Goal: Transaction & Acquisition: Purchase product/service

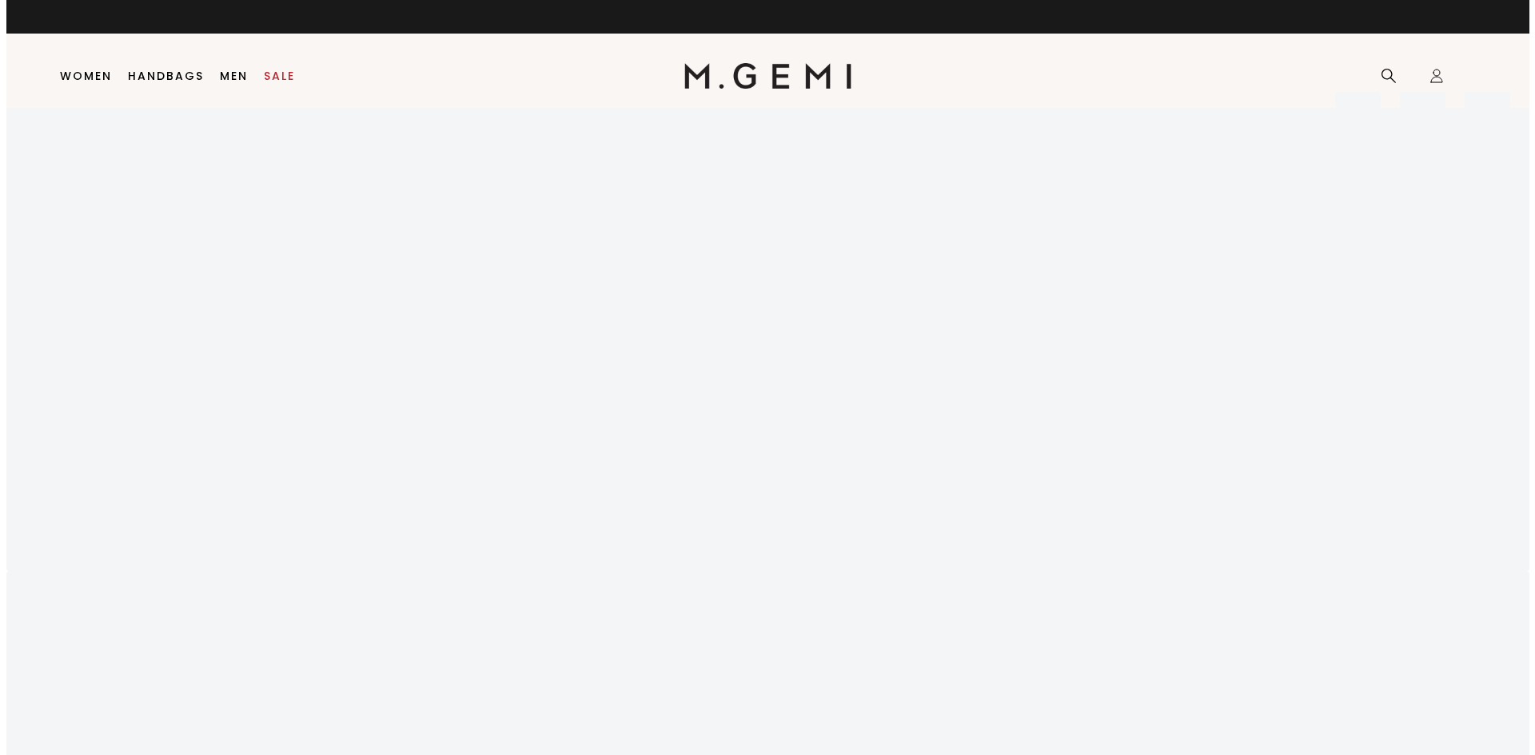
scroll to position [191, 0]
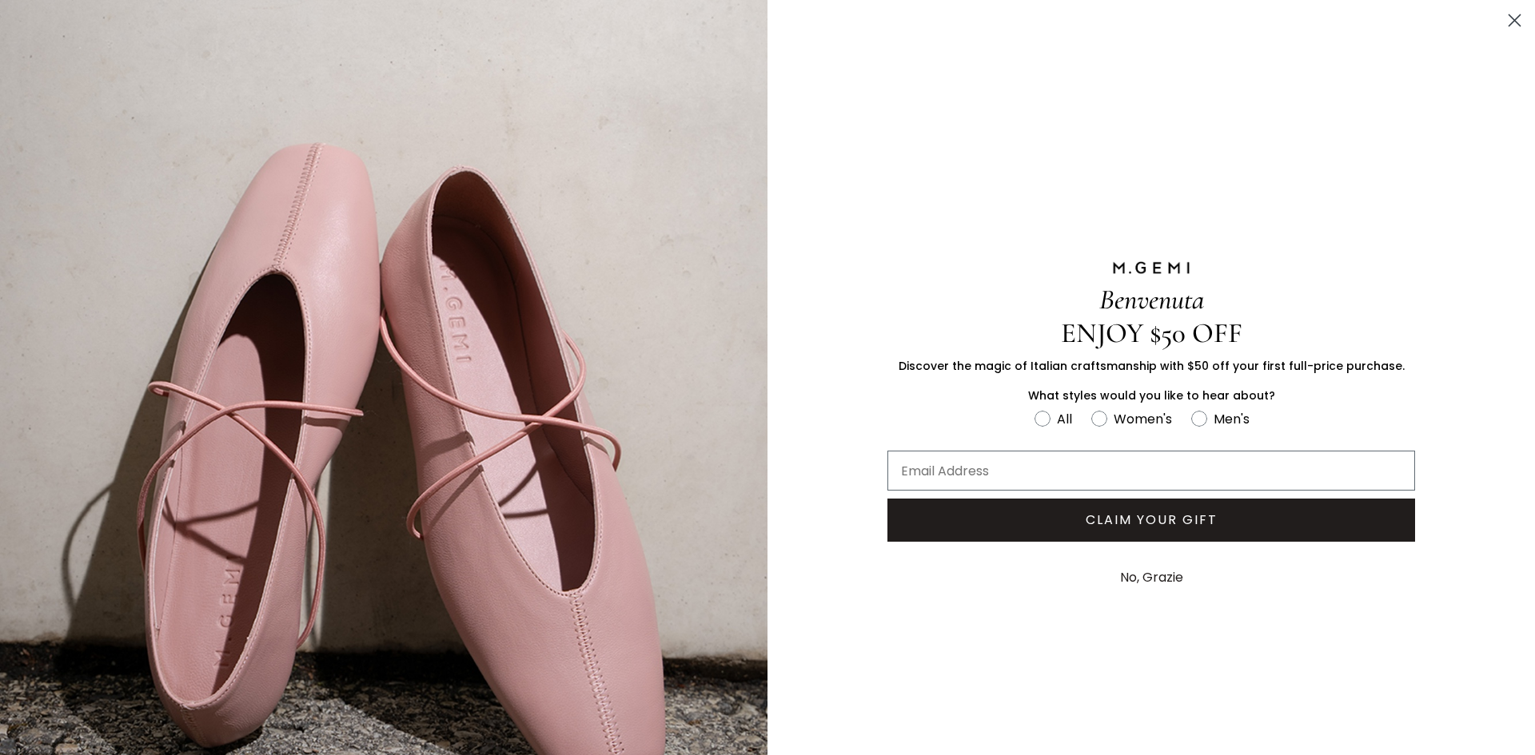
click at [1522, 68] on html "in available credit Go Back Skip to content Icons/20x20/hamburger@2x Women" at bounding box center [767, 186] width 1535 height 755
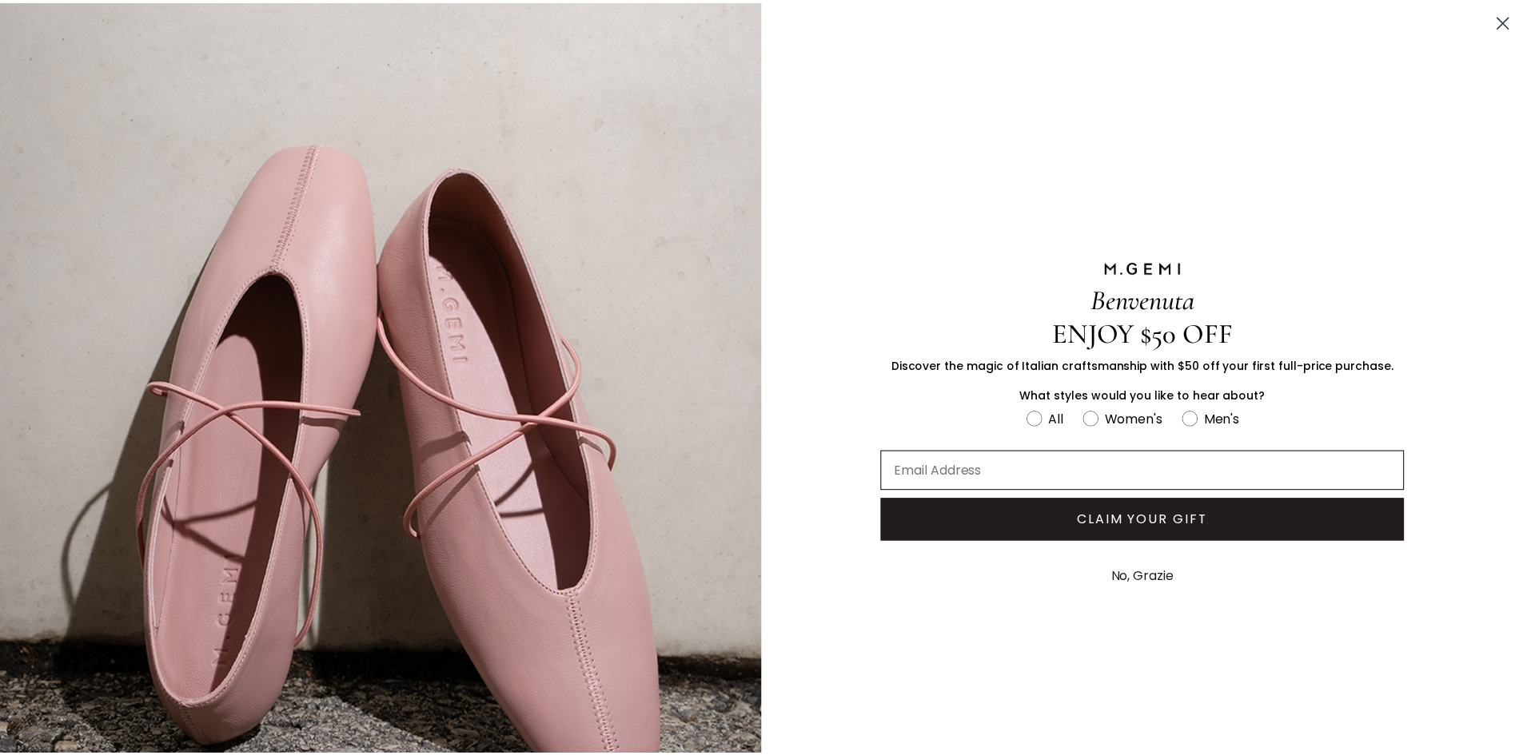
scroll to position [157, 0]
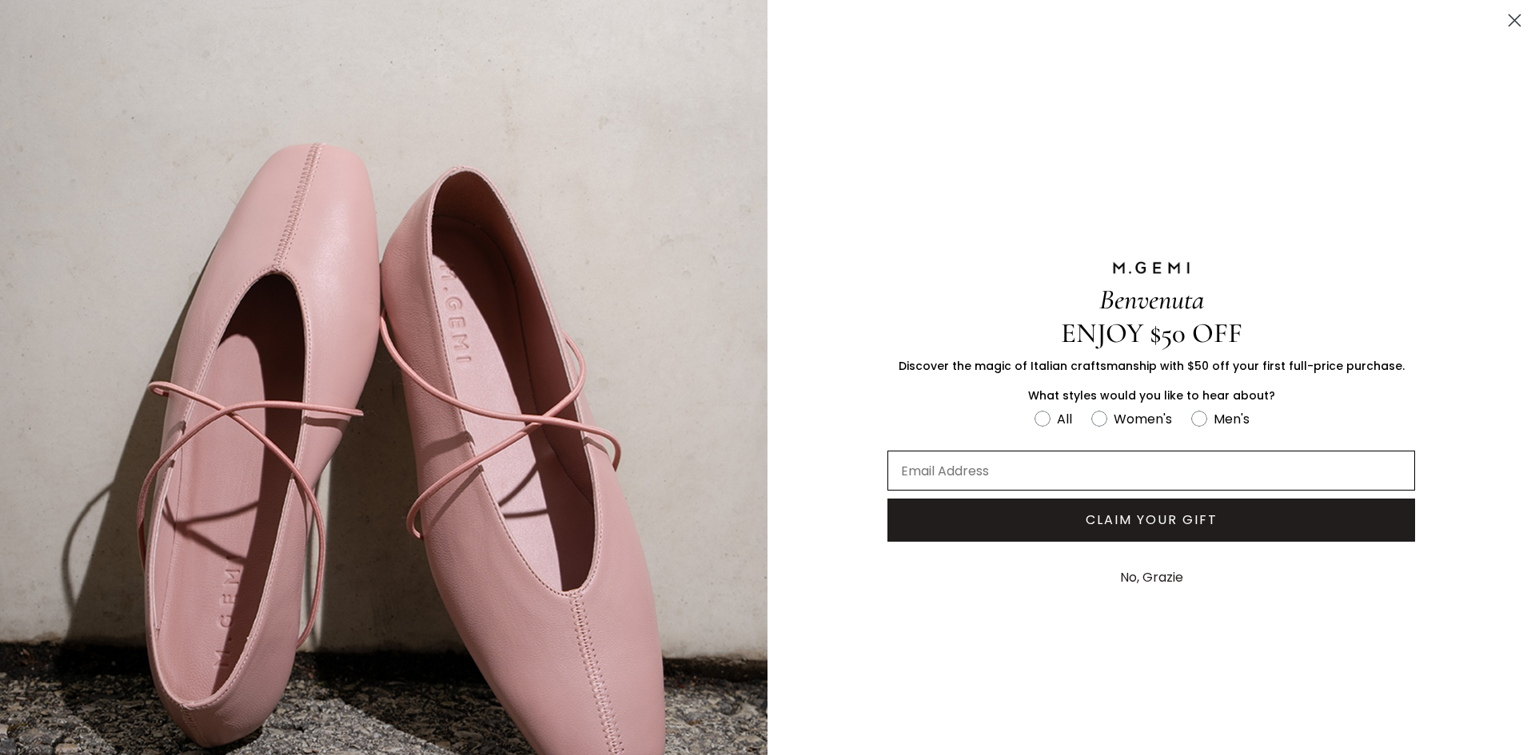
click at [1012, 474] on input "Email Address" at bounding box center [1150, 471] width 527 height 40
type input "fergiehome@sbcglobal.net"
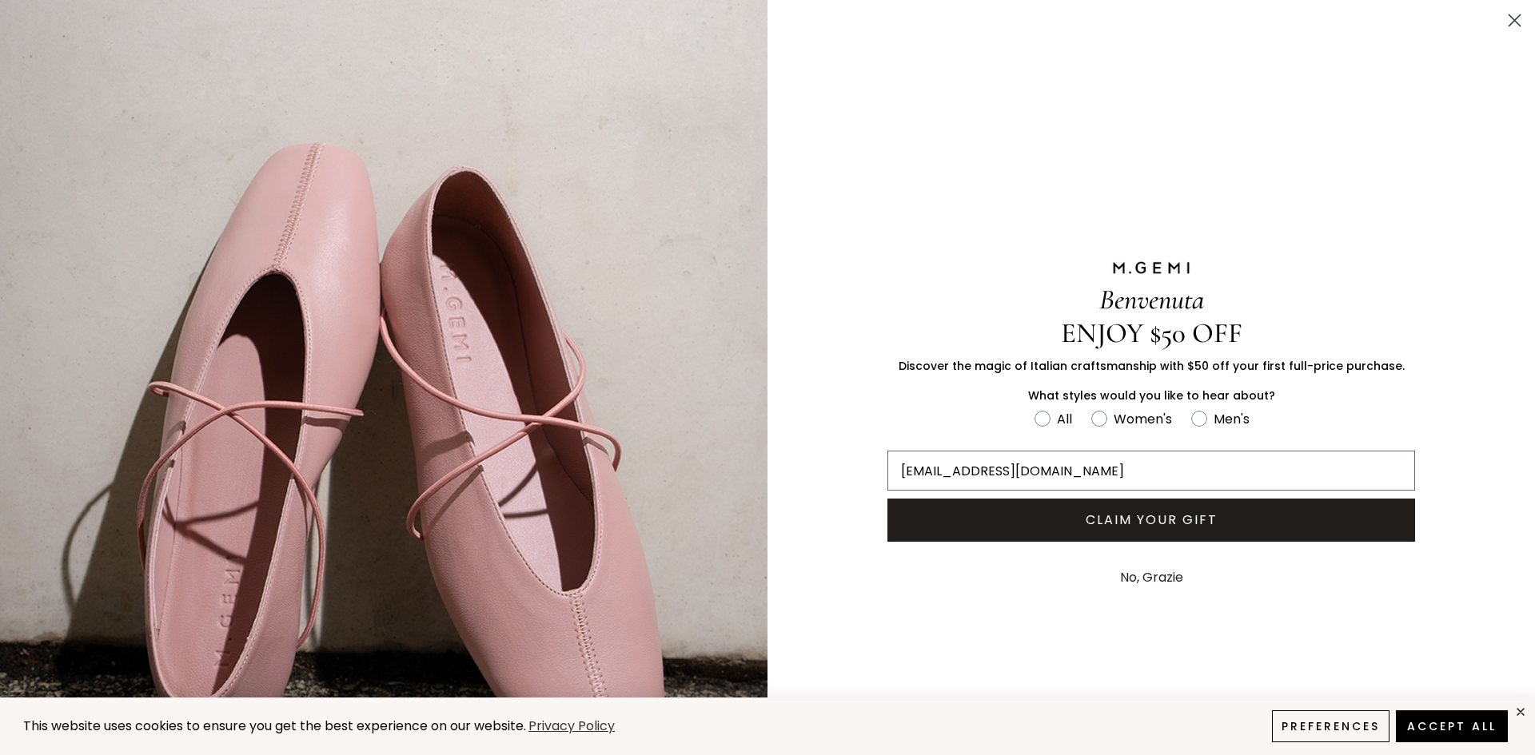
click at [1126, 514] on button "CLAIM YOUR GIFT" at bounding box center [1150, 520] width 527 height 43
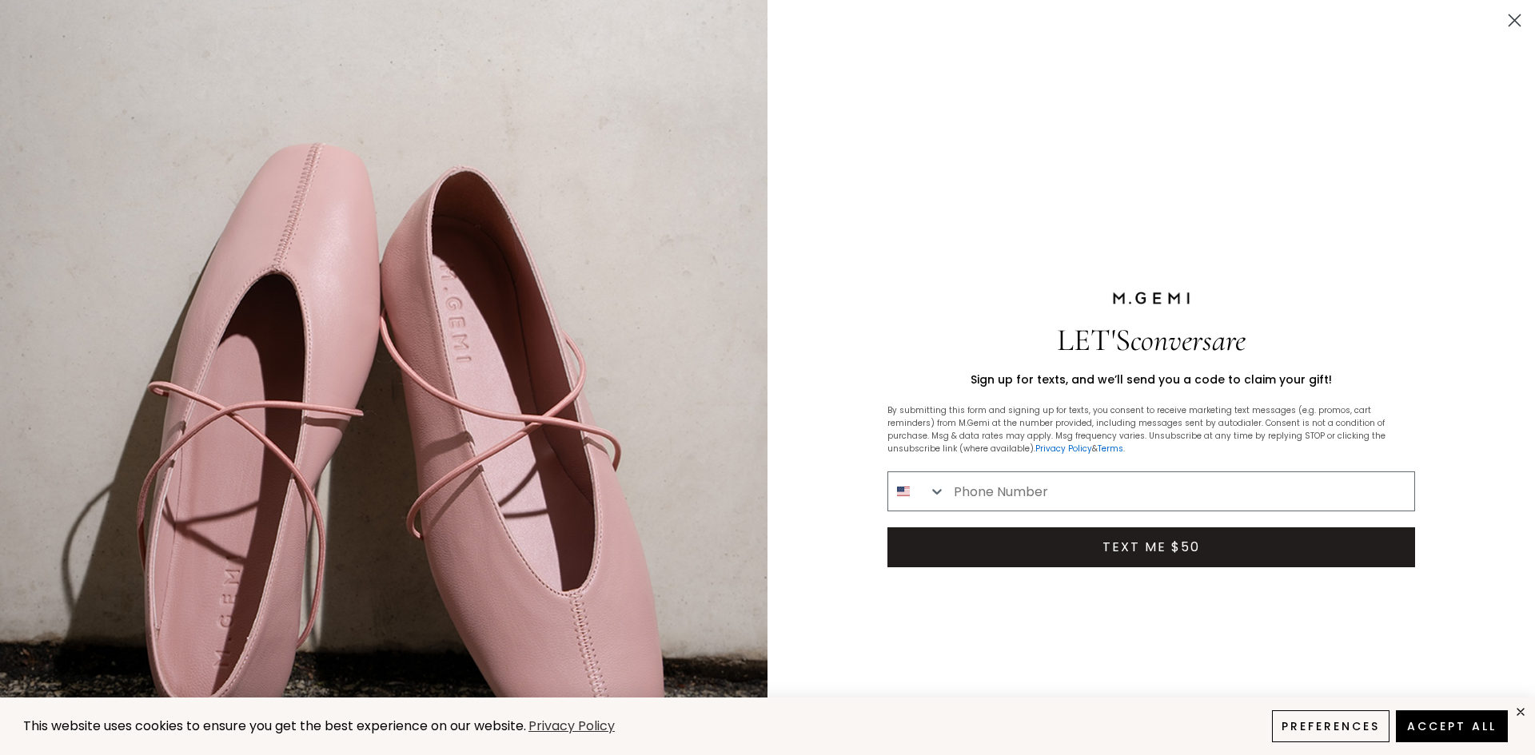
click at [1509, 25] on icon "Close dialog" at bounding box center [1514, 20] width 11 height 11
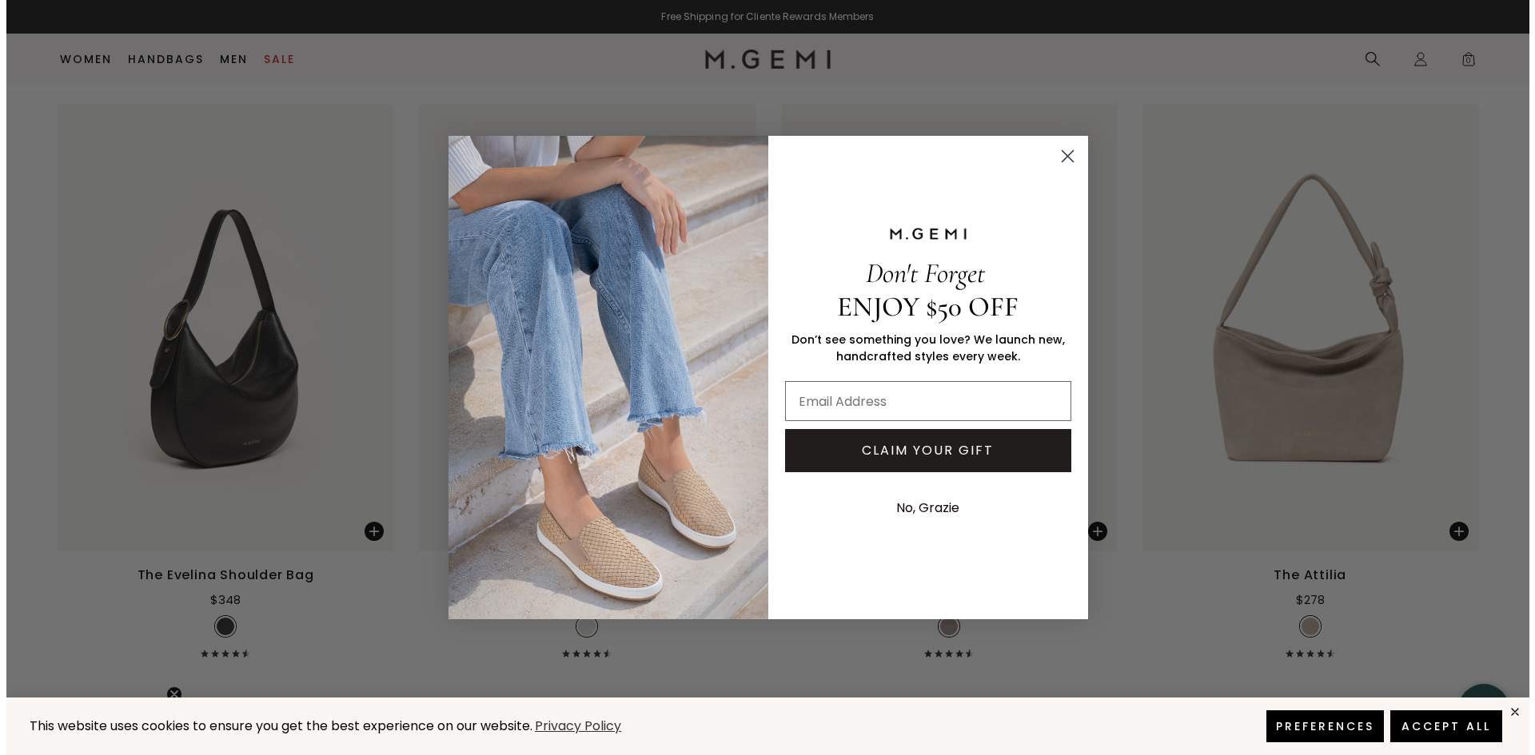
scroll to position [3205, 0]
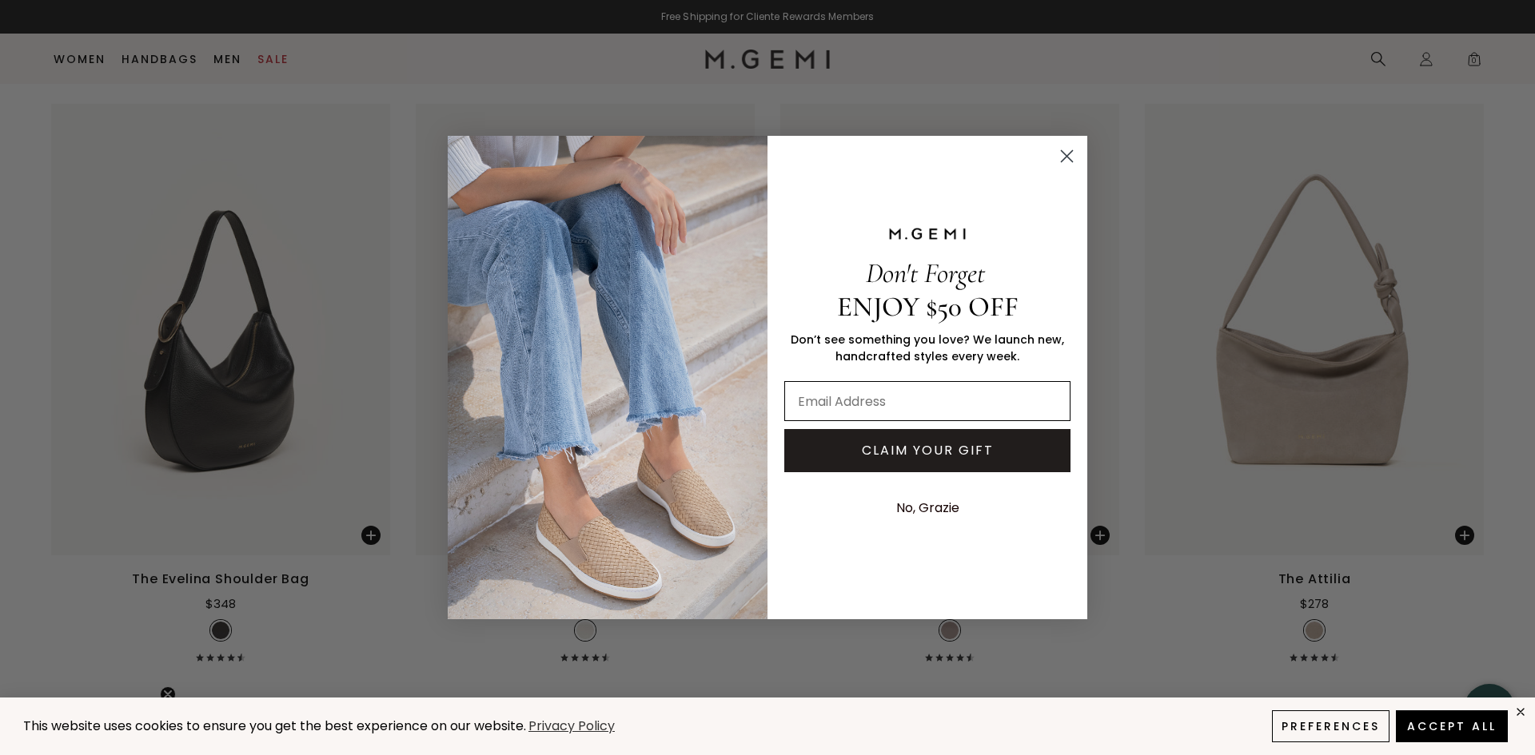
click at [976, 400] on input "Email Address" at bounding box center [927, 401] width 286 height 40
type input "fergiehome@sbcglobal.net"
click at [999, 443] on button "CLAIM YOUR GIFT" at bounding box center [927, 450] width 286 height 43
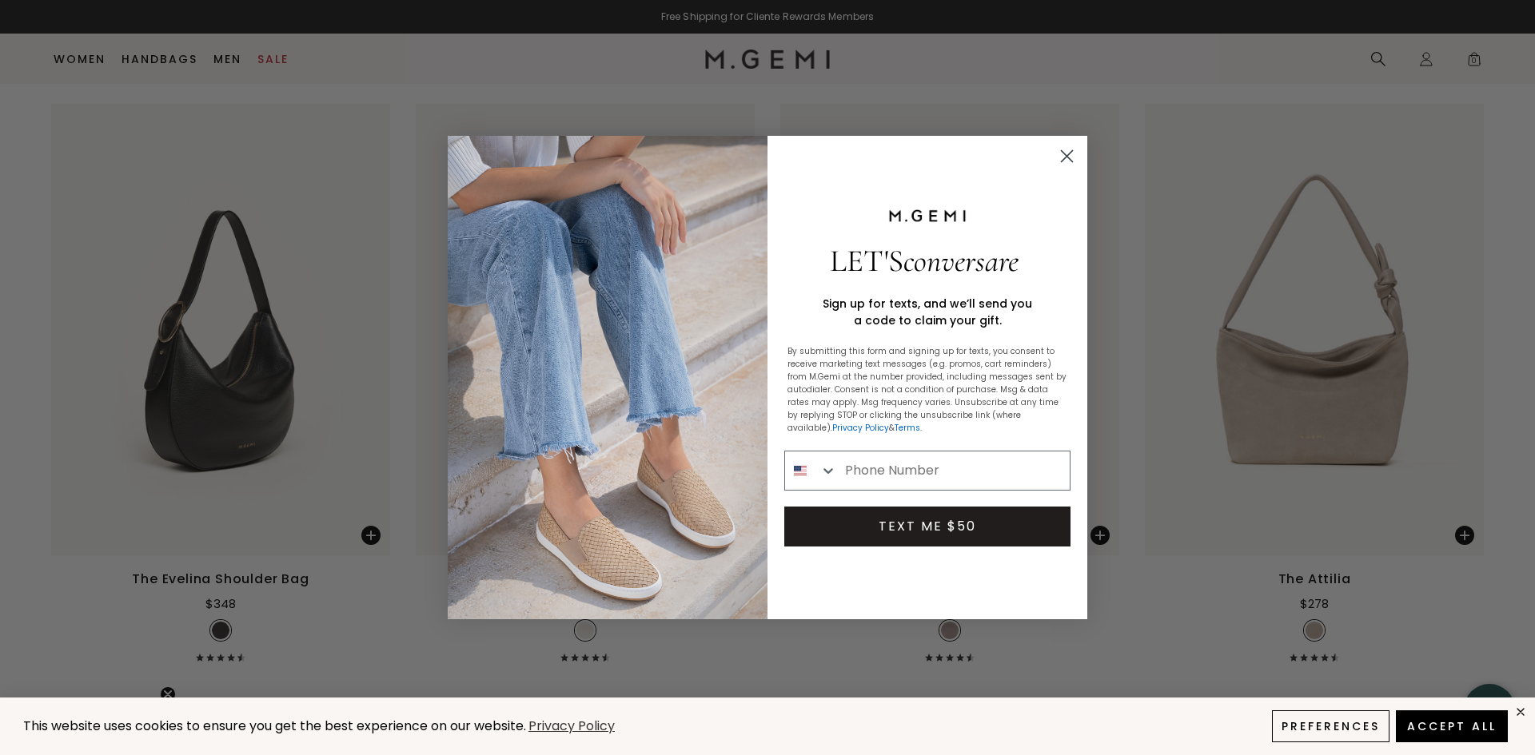
click at [1076, 149] on circle "Close dialog" at bounding box center [1066, 156] width 26 height 26
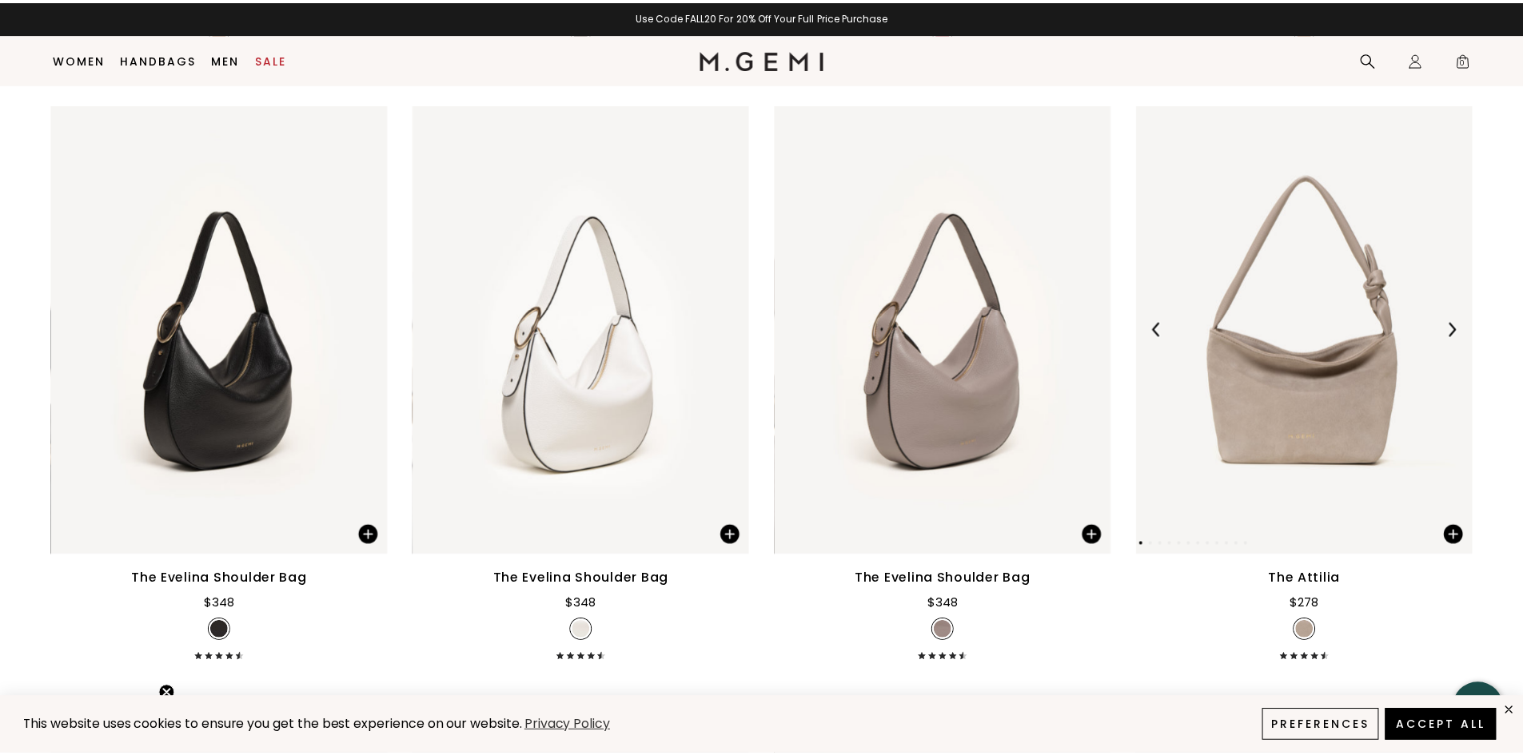
scroll to position [3183, 0]
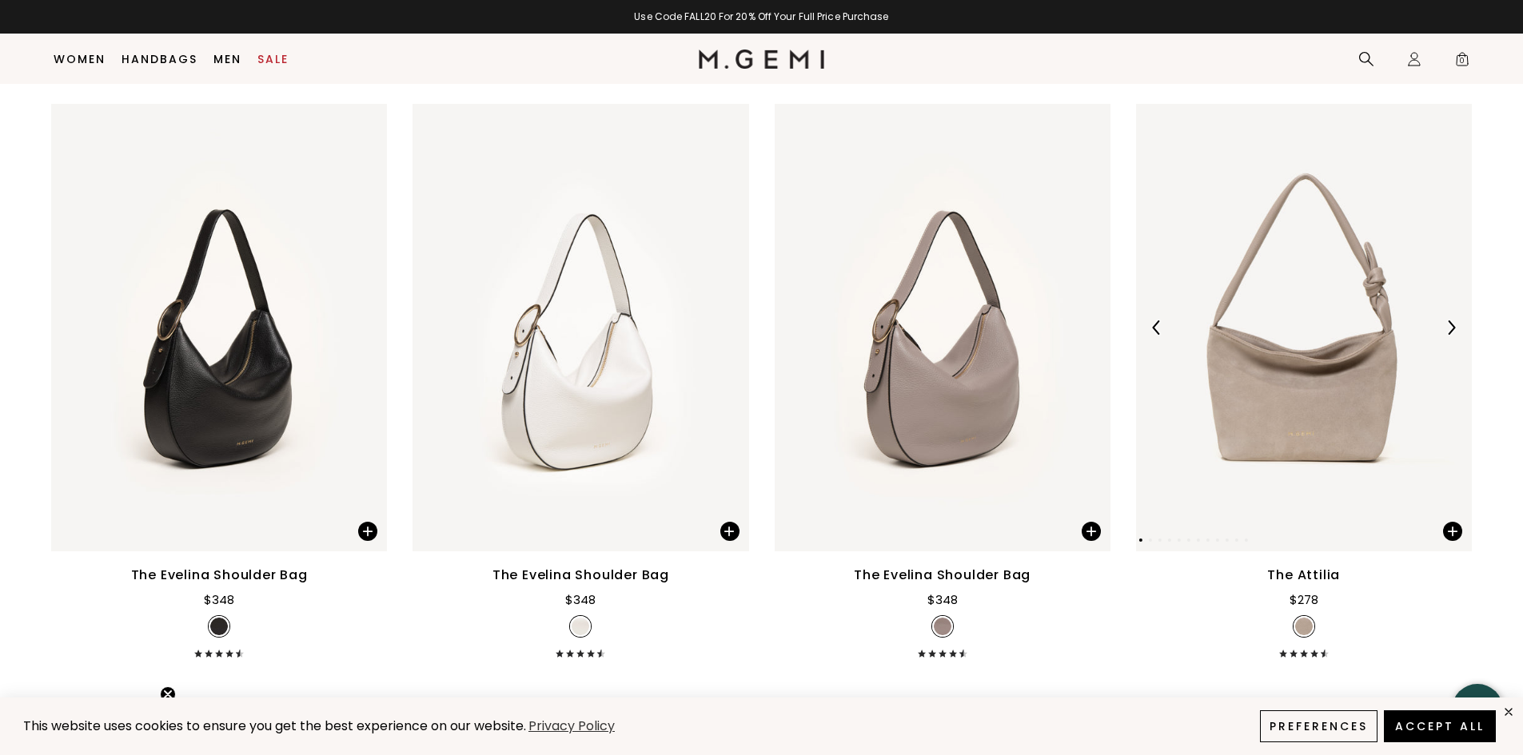
click at [1279, 392] on img at bounding box center [1304, 328] width 336 height 448
click at [1272, 396] on img at bounding box center [1304, 328] width 336 height 448
click at [1318, 367] on img at bounding box center [1304, 328] width 336 height 448
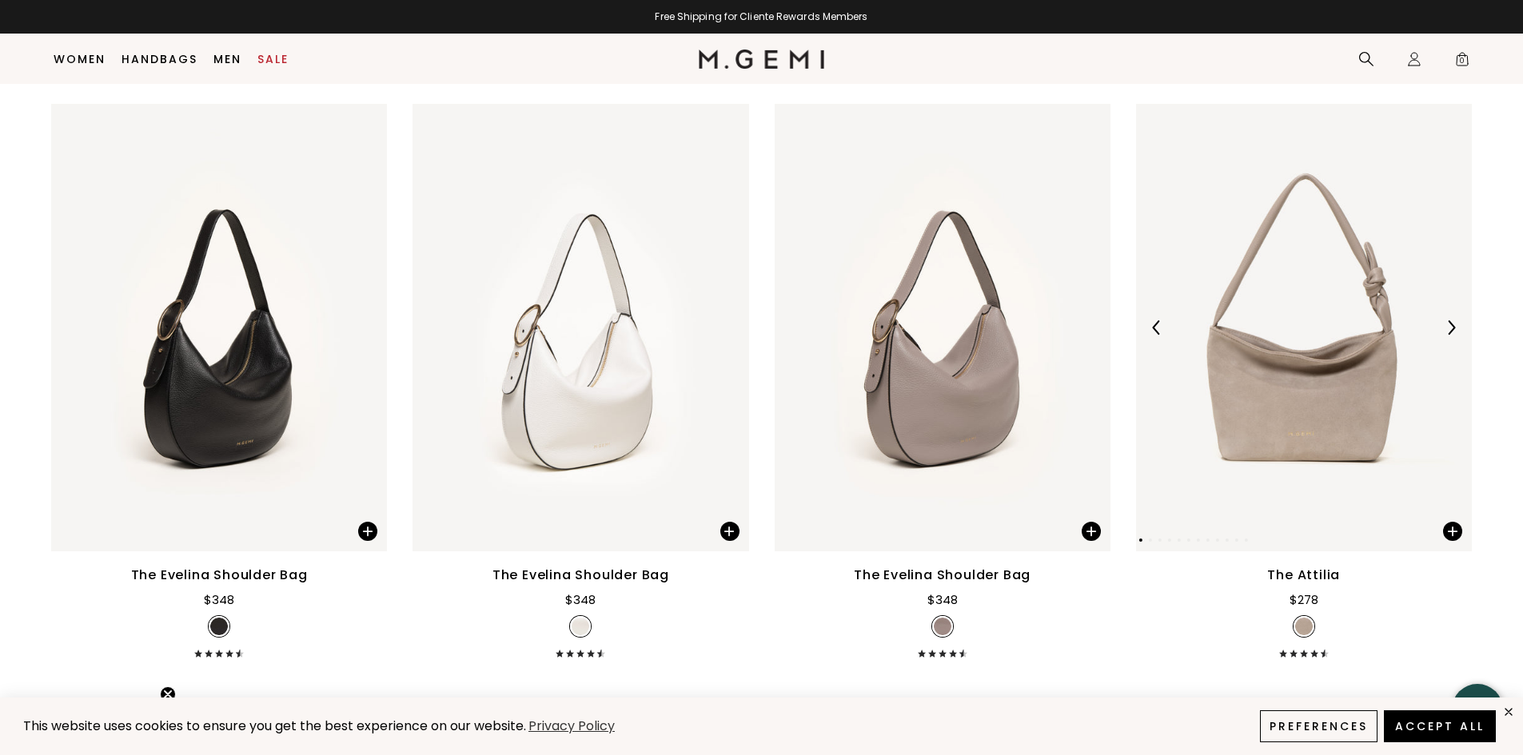
click at [1318, 367] on img at bounding box center [1304, 328] width 336 height 448
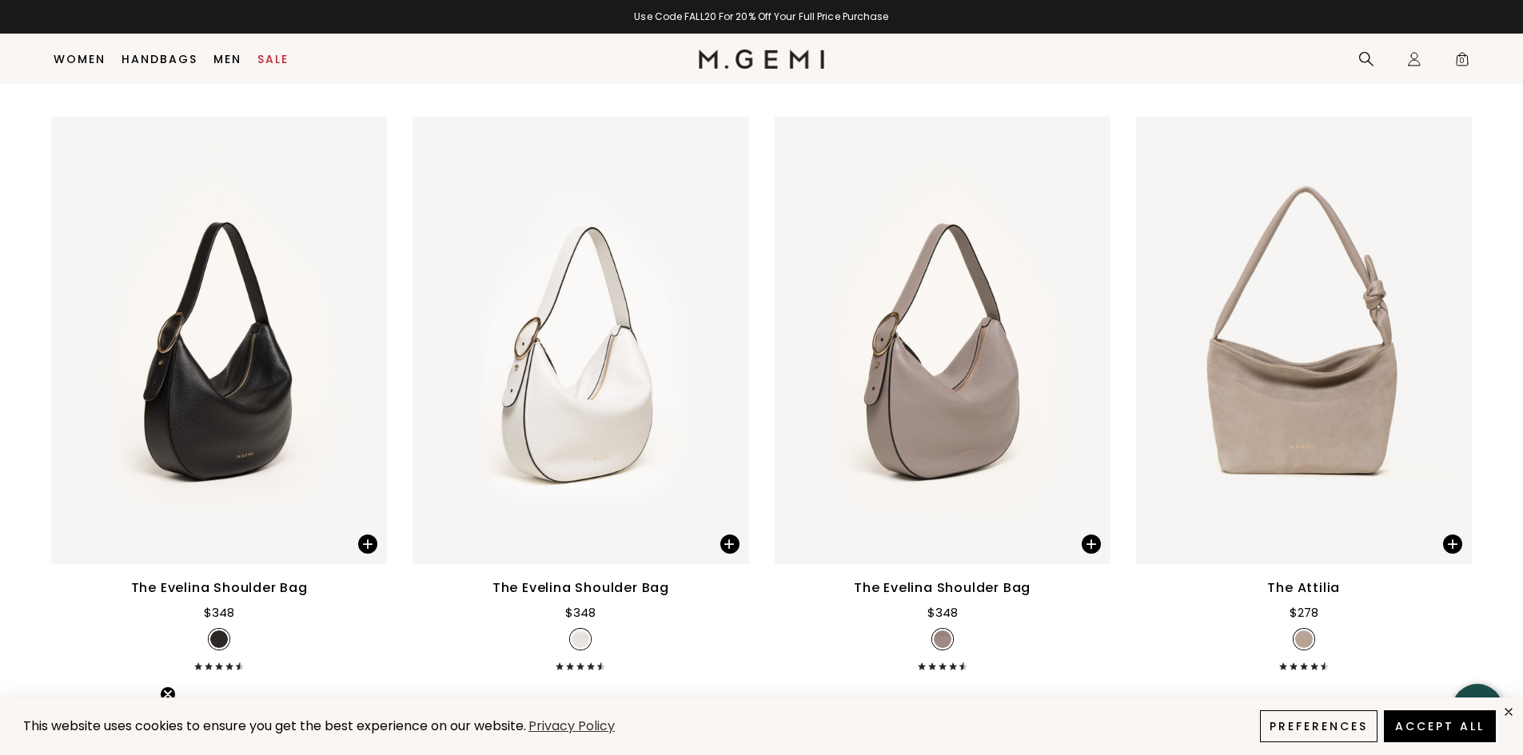
scroll to position [3118, 0]
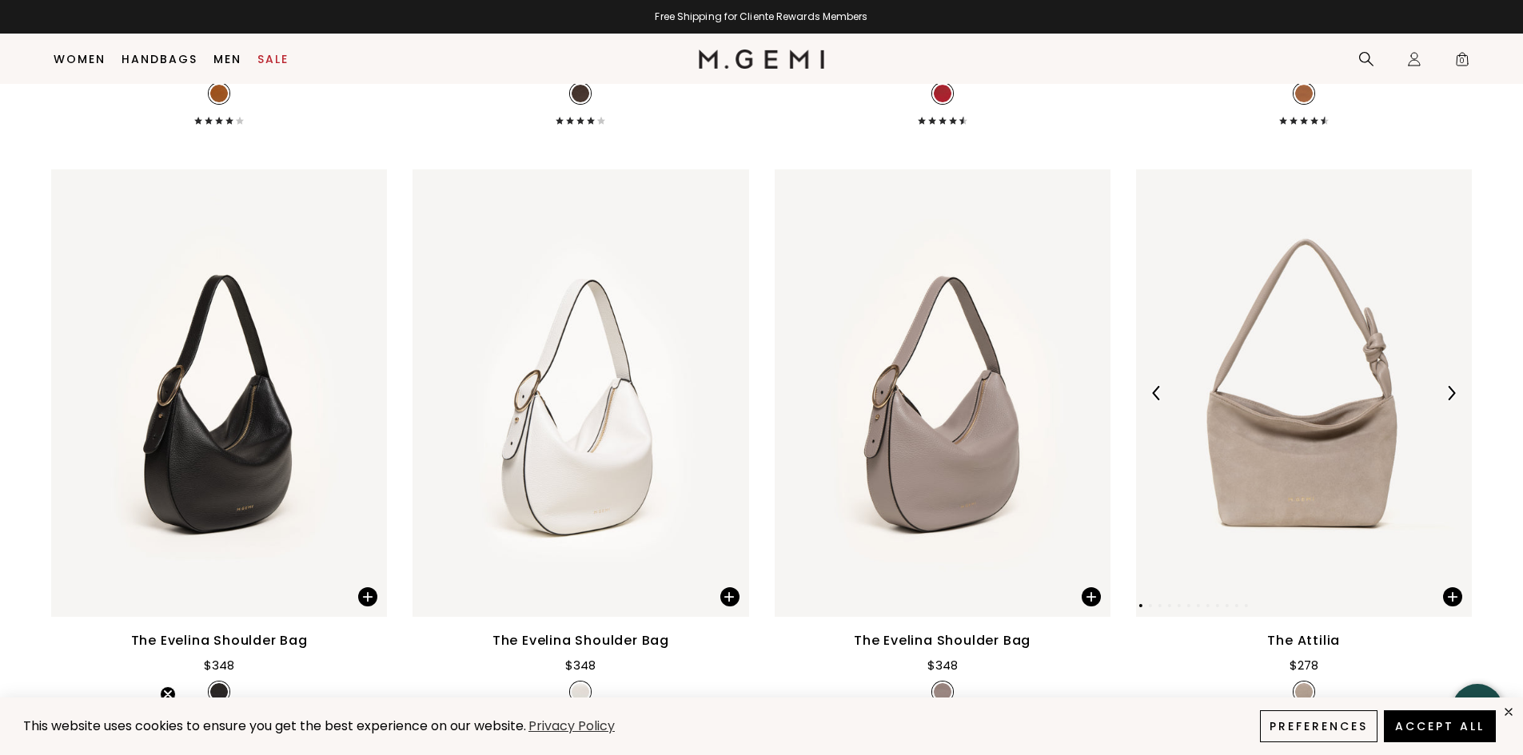
click at [1307, 465] on img at bounding box center [1304, 393] width 336 height 448
click at [1455, 592] on span at bounding box center [1452, 596] width 19 height 19
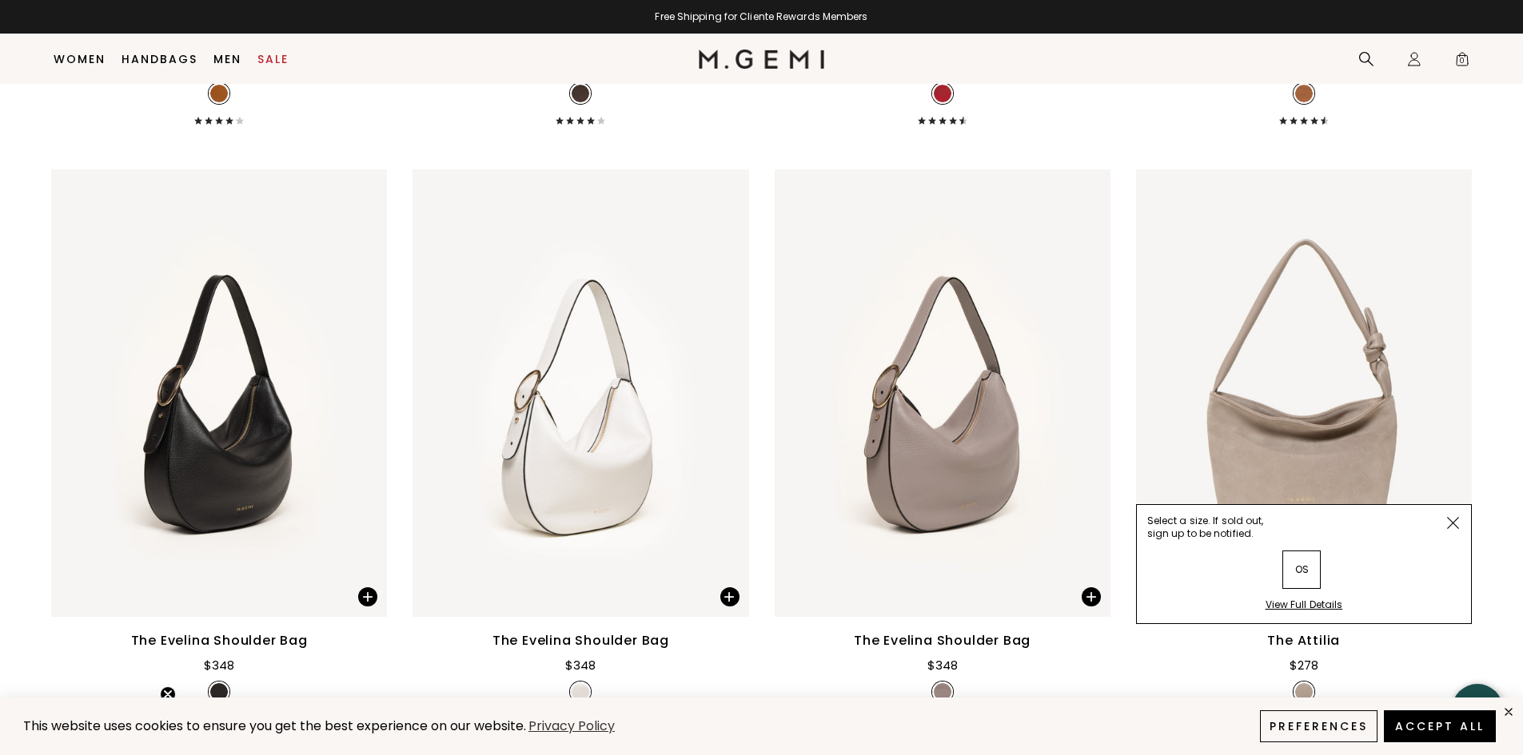
click at [1327, 607] on div "View Full Details" at bounding box center [1304, 611] width 78 height 25
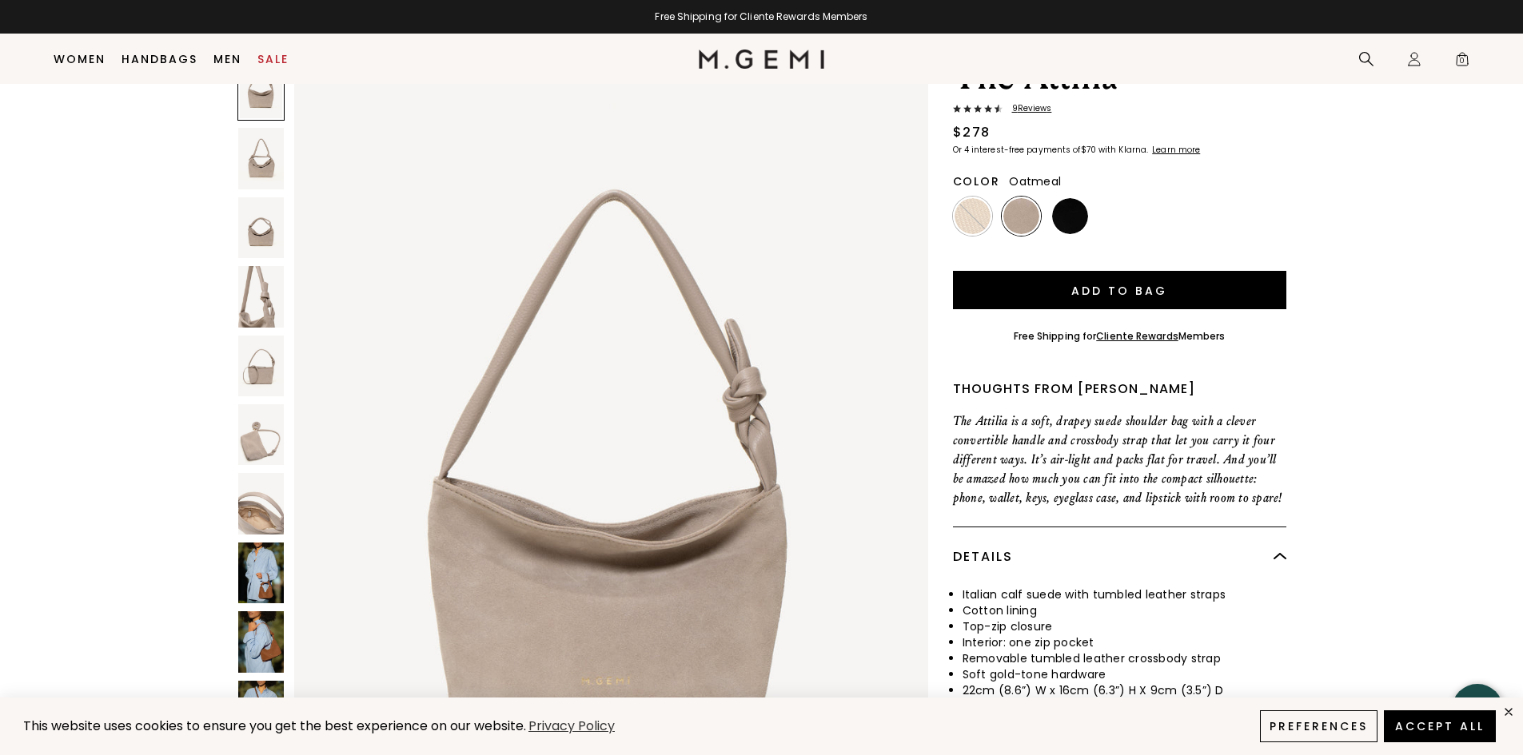
scroll to position [33, 0]
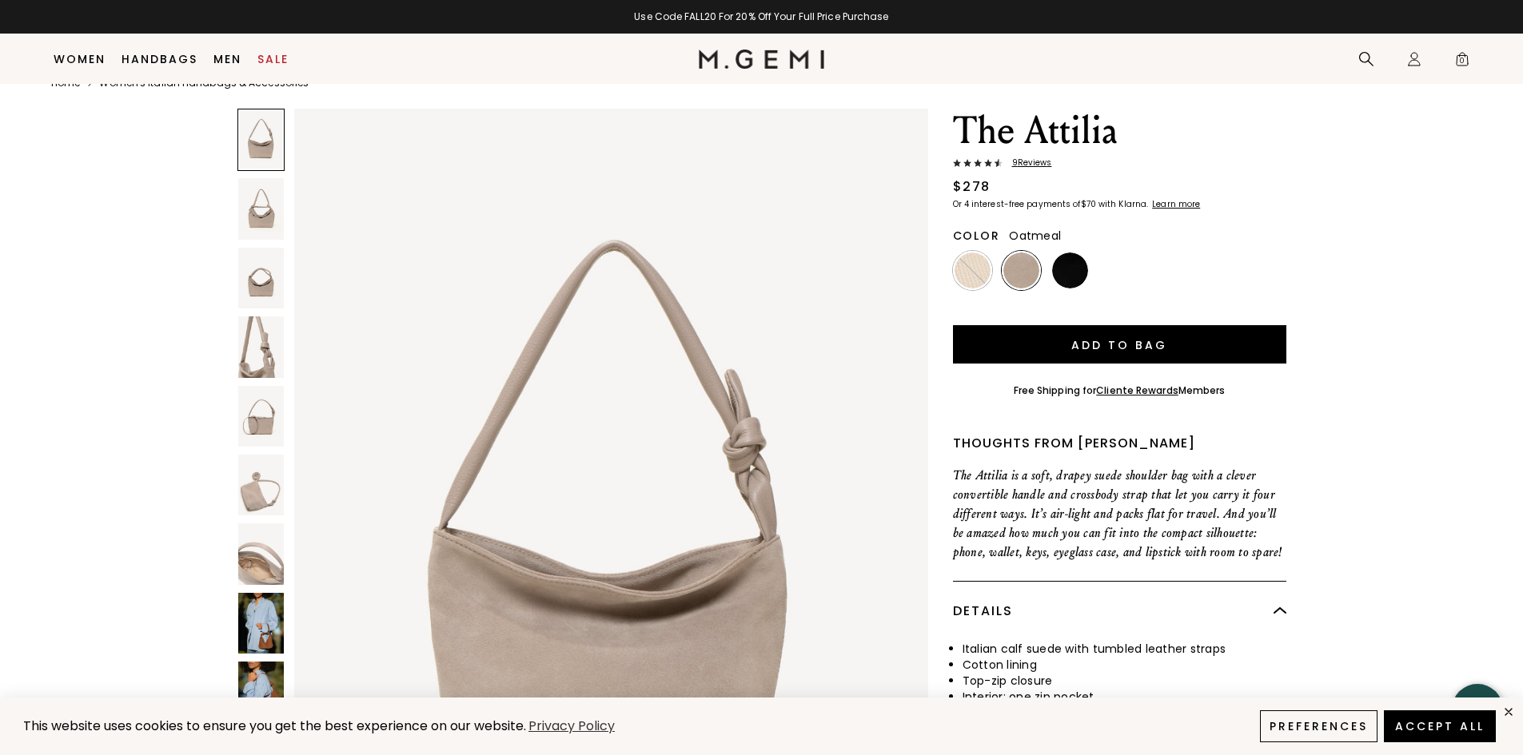
click at [1033, 268] on img at bounding box center [1021, 271] width 36 height 36
click at [1062, 262] on img at bounding box center [1070, 271] width 36 height 36
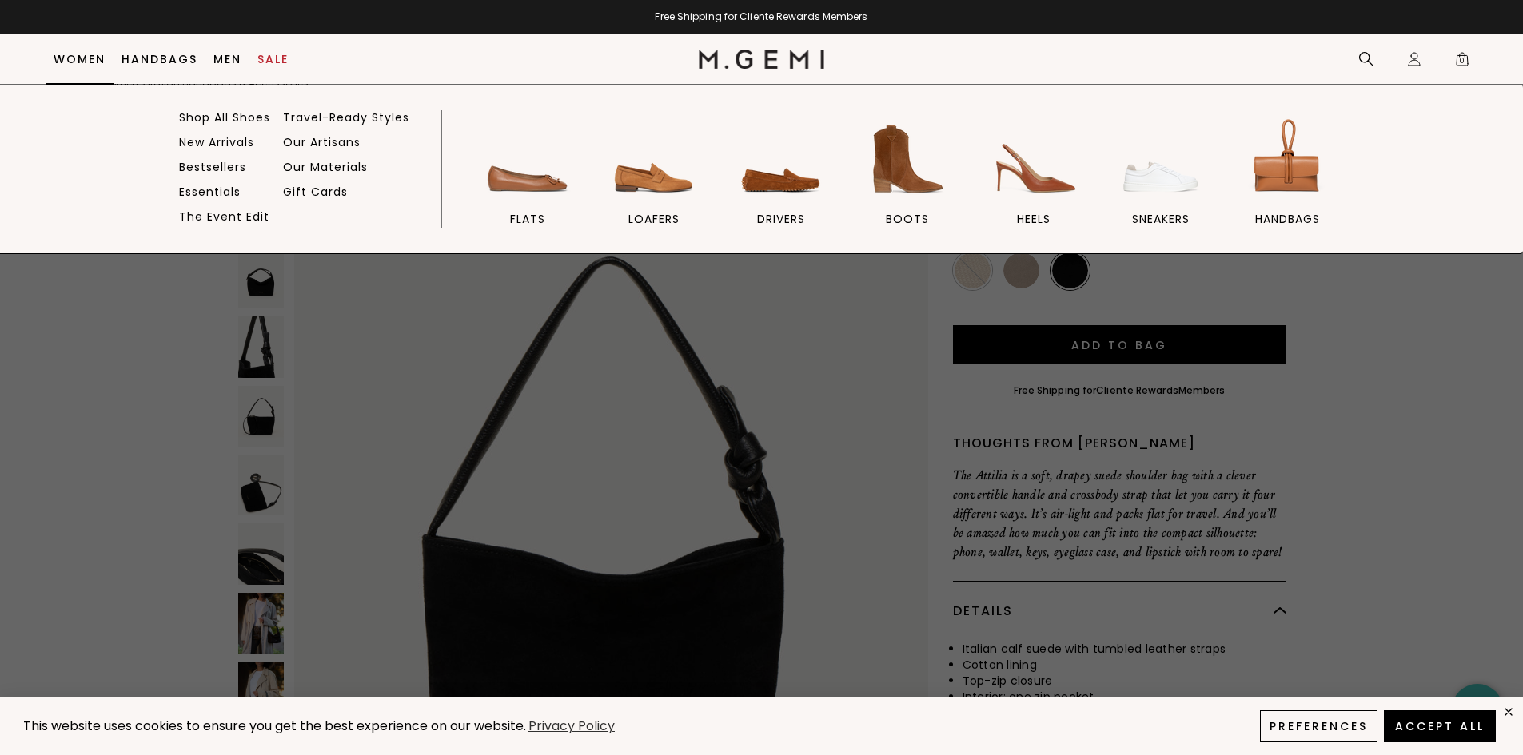
click at [86, 56] on link "Women" at bounding box center [80, 59] width 52 height 13
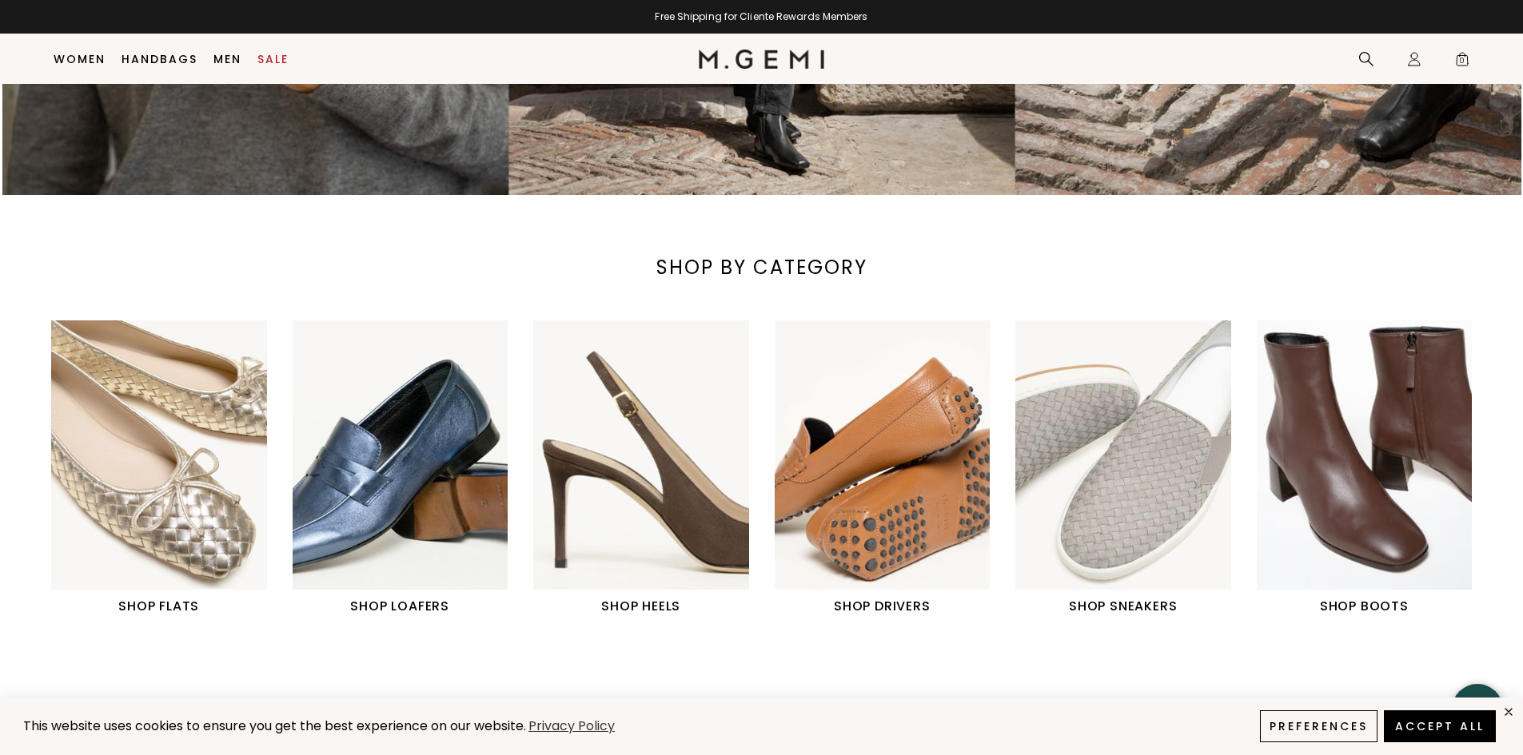
scroll to position [560, 0]
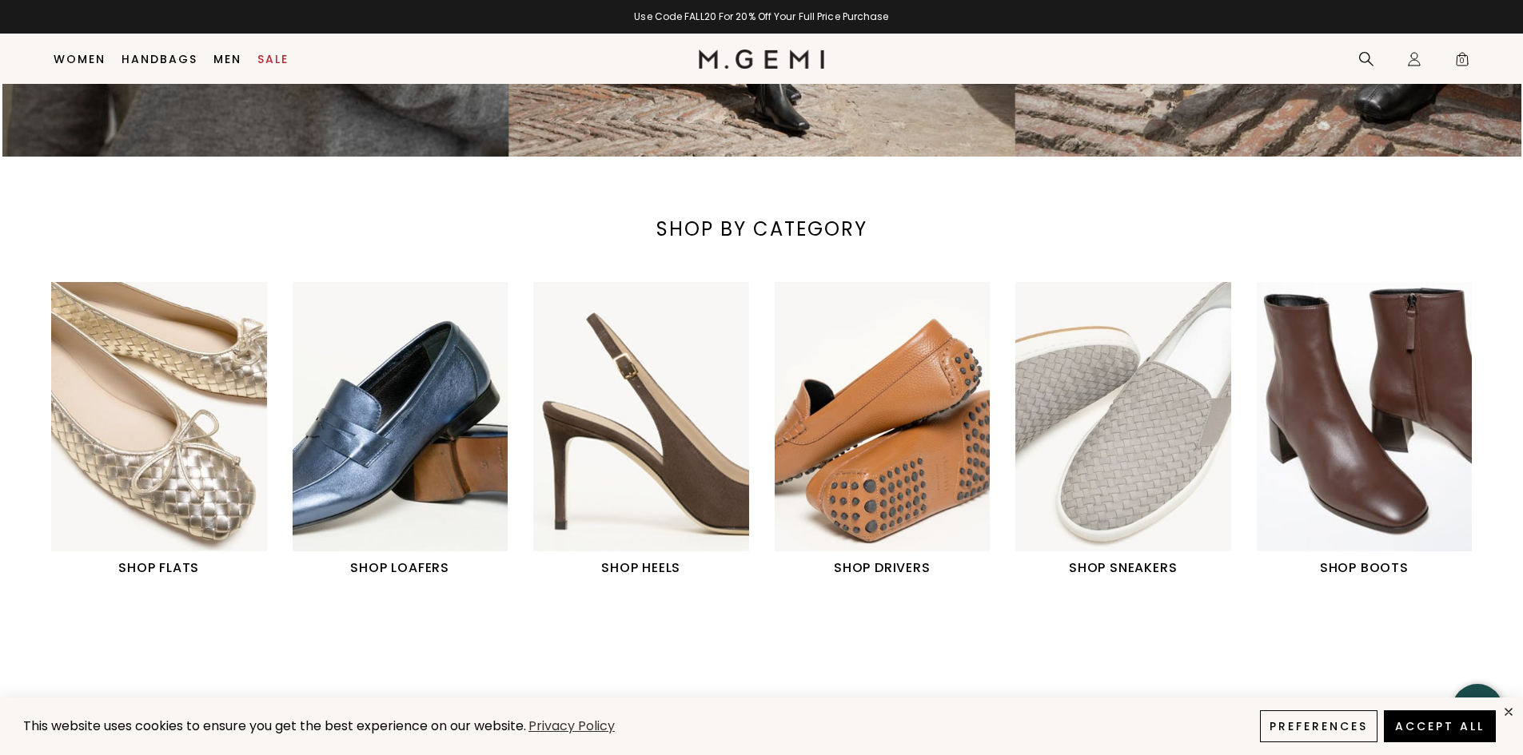
click at [1372, 569] on h1 "SHOP BOOTS" at bounding box center [1364, 568] width 216 height 19
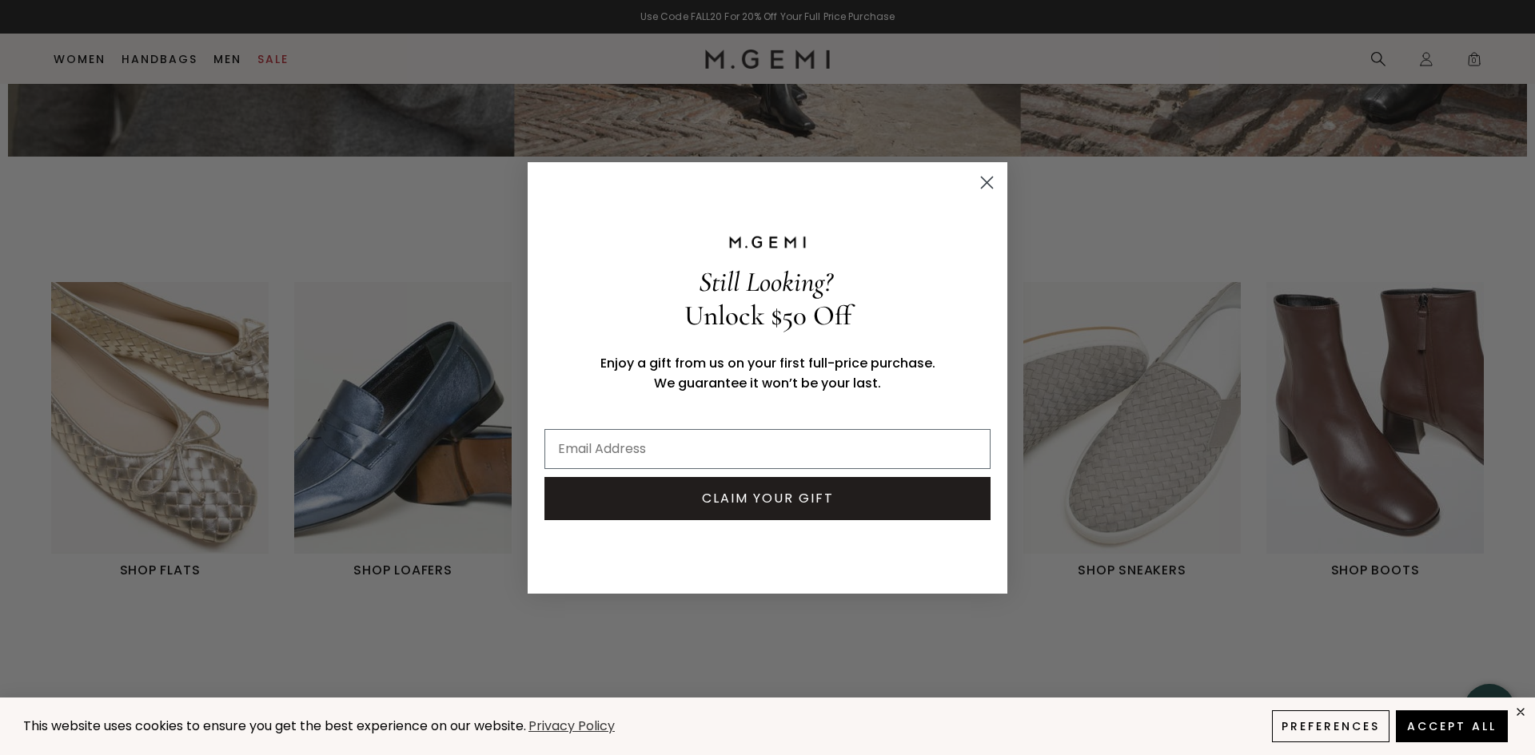
click at [989, 182] on circle "Close dialog" at bounding box center [986, 182] width 26 height 26
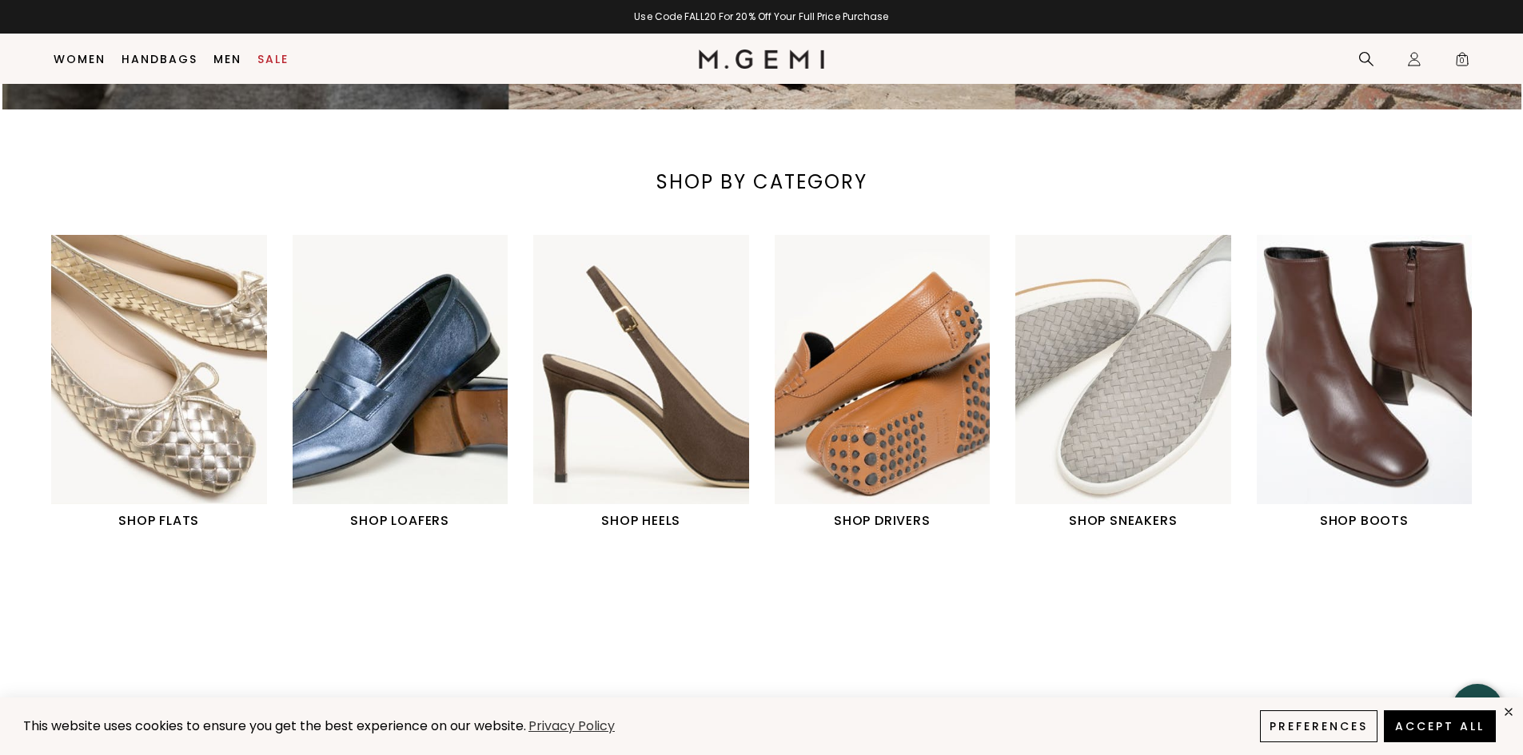
scroll to position [603, 0]
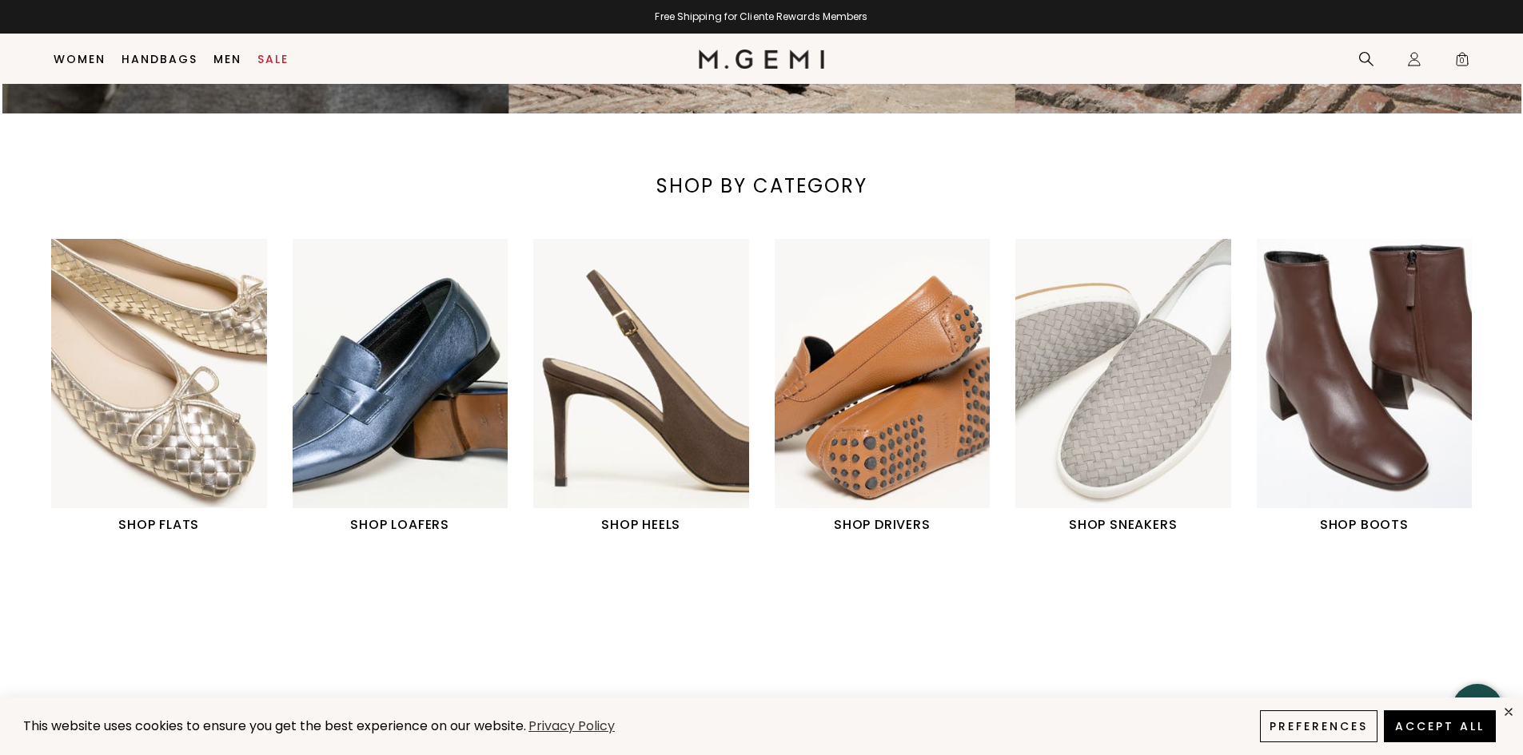
click at [672, 404] on img "3 / 6" at bounding box center [641, 373] width 216 height 269
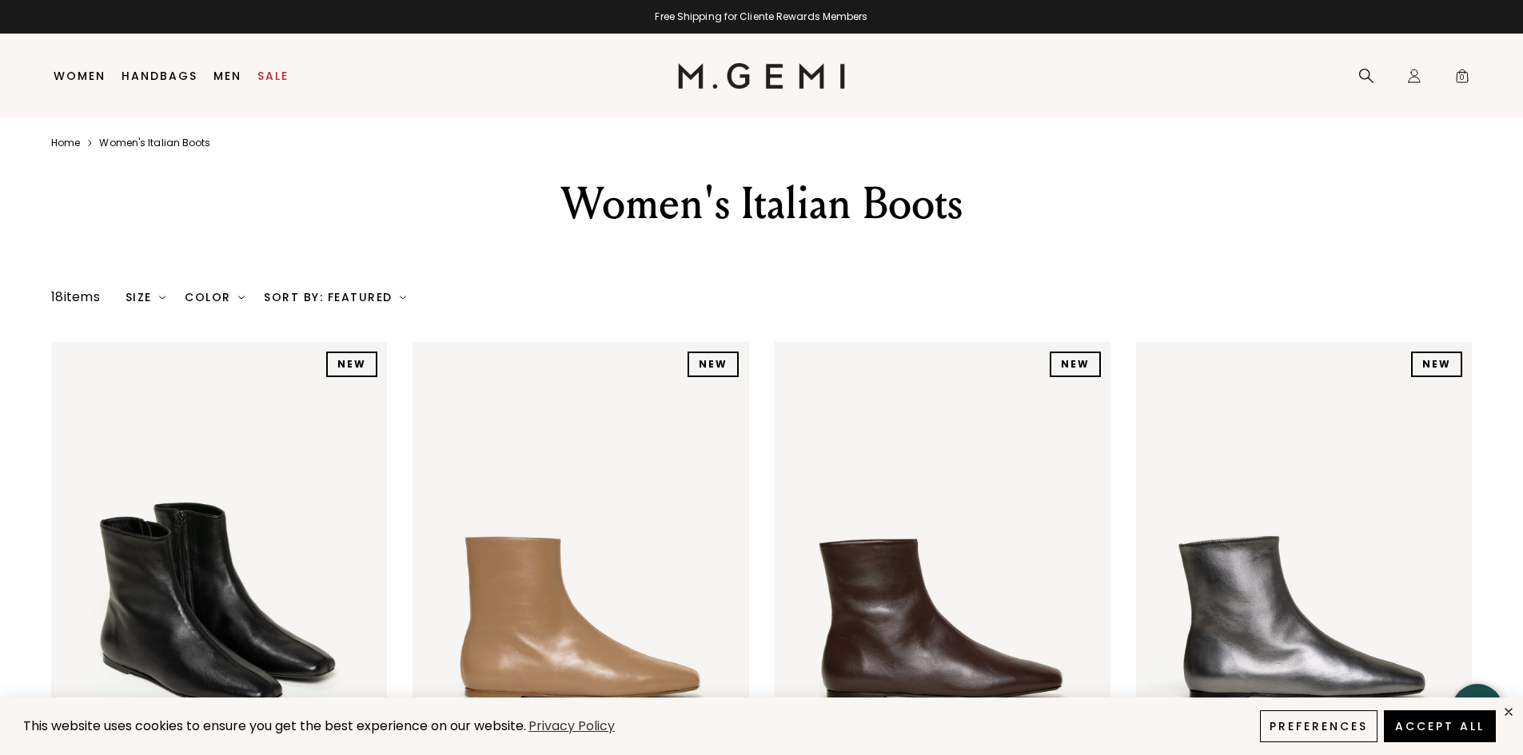
drag, startPoint x: 1530, startPoint y: 122, endPoint x: 1395, endPoint y: 42, distance: 156.7
click at [1395, 42] on html "This website uses cookies to ensure you get the best experience on our website.…" at bounding box center [761, 377] width 1523 height 755
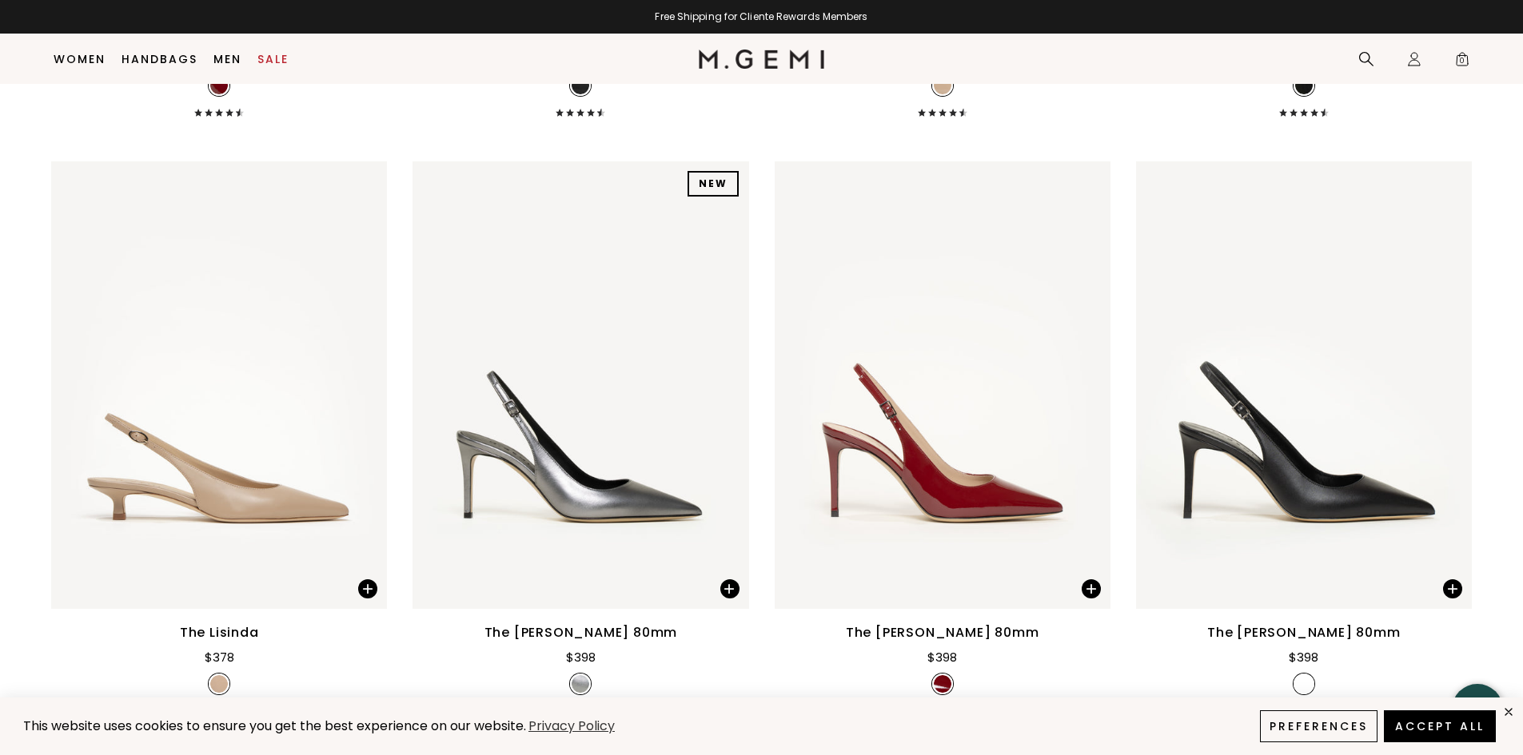
scroll to position [2591, 0]
